Goal: Information Seeking & Learning: Learn about a topic

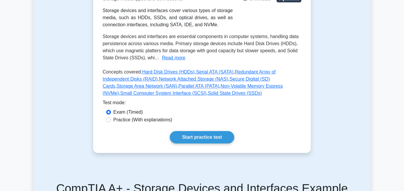
scroll to position [113, 0]
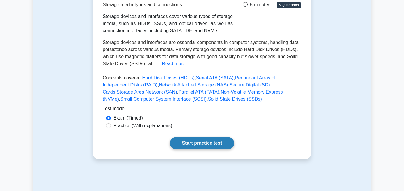
click at [194, 141] on link "Start practice test" at bounding box center [202, 143] width 64 height 12
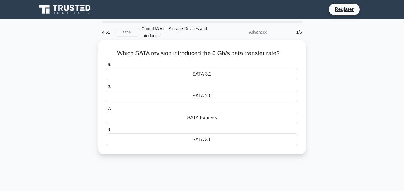
click at [297, 42] on div "Which SATA revision introduced the 6 Gb/s data transfer rate? .spinner_0XTQ{tra…" at bounding box center [201, 97] width 207 height 114
click at [194, 143] on div "SATA 3.0" at bounding box center [202, 140] width 192 height 12
click at [106, 132] on input "d. SATA 3.0" at bounding box center [106, 130] width 0 height 4
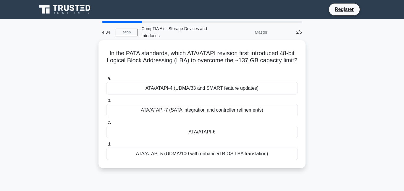
click at [234, 88] on div "ATA/ATAPI-4 (UDMA/33 and SMART feature updates)" at bounding box center [202, 88] width 192 height 12
click at [106, 81] on input "a. ATA/ATAPI-4 (UDMA/33 and SMART feature updates)" at bounding box center [106, 79] width 0 height 4
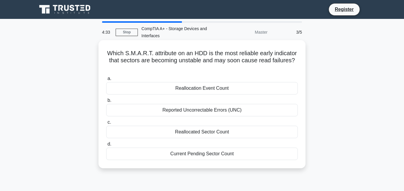
click at [234, 88] on div "Reallocation Event Count" at bounding box center [202, 88] width 192 height 12
click at [106, 81] on input "a. Reallocation Event Count" at bounding box center [106, 79] width 0 height 4
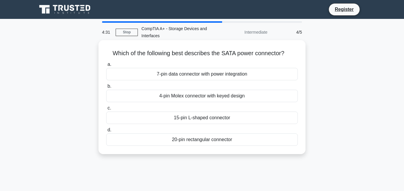
click at [241, 77] on div "7-pin data connector with power integration" at bounding box center [202, 74] width 192 height 12
click at [106, 67] on input "a. 7-pin data connector with power integration" at bounding box center [106, 65] width 0 height 4
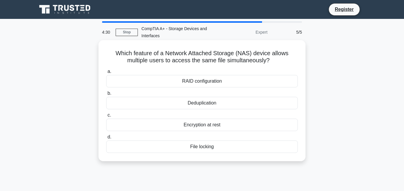
click at [239, 78] on div "RAID configuration" at bounding box center [202, 81] width 192 height 12
click at [106, 74] on input "a. RAID configuration" at bounding box center [106, 72] width 0 height 4
